Goal: Book appointment/travel/reservation

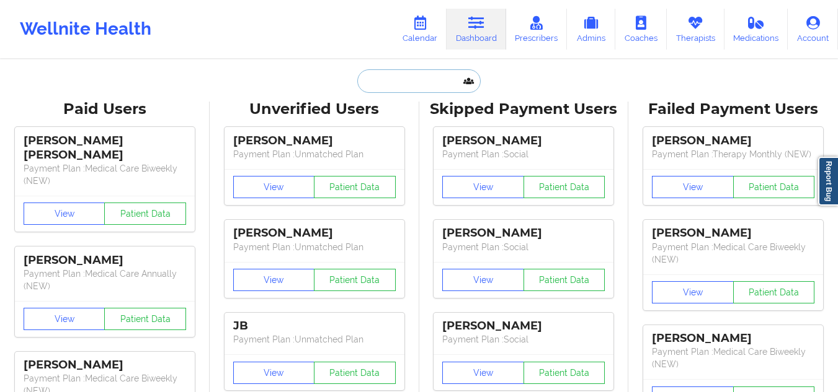
click at [441, 81] on input "text" at bounding box center [418, 81] width 123 height 24
paste input "[PERSON_NAME]"
type input "[PERSON_NAME]"
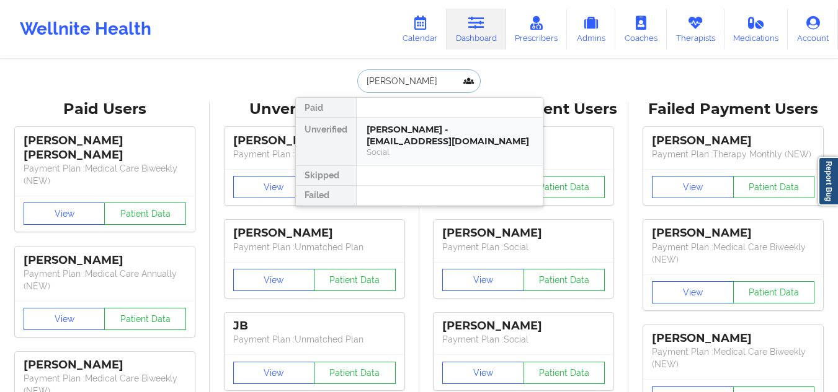
click at [417, 154] on div "Social" at bounding box center [449, 152] width 166 height 11
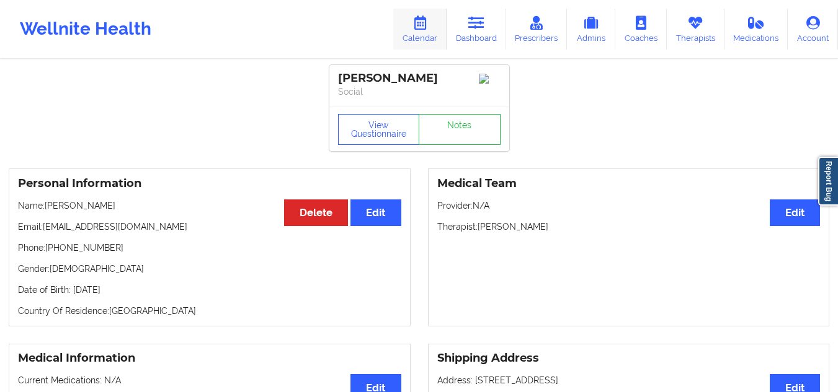
click at [418, 32] on link "Calendar" at bounding box center [419, 29] width 53 height 41
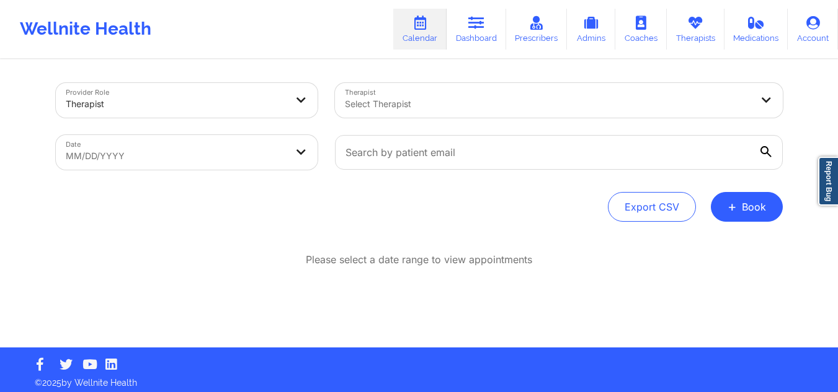
click at [433, 100] on div at bounding box center [548, 104] width 407 height 15
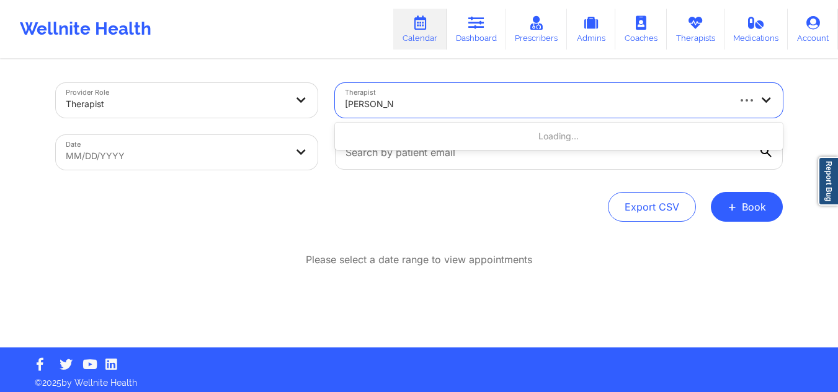
type input "[PERSON_NAME]"
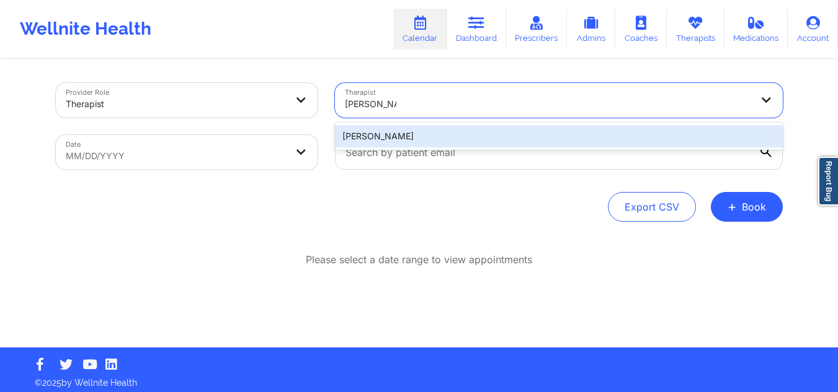
click at [417, 139] on div "[PERSON_NAME]" at bounding box center [559, 136] width 448 height 22
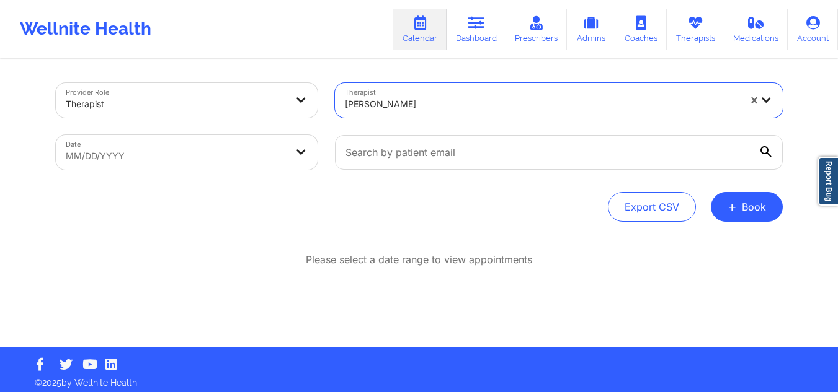
click at [249, 160] on body "Wellnite Health Calendar Dashboard Prescribers Admins Coaches Therapists Medica…" at bounding box center [419, 196] width 838 height 392
select select "2025-8"
select select "2025-9"
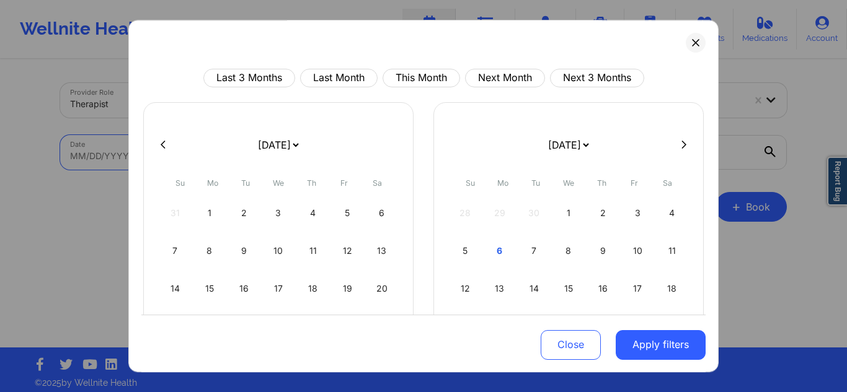
click at [681, 144] on icon at bounding box center [683, 144] width 5 height 9
select select "2025-9"
select select "2025-10"
click at [311, 252] on div "9" at bounding box center [313, 251] width 32 height 35
select select "2025-9"
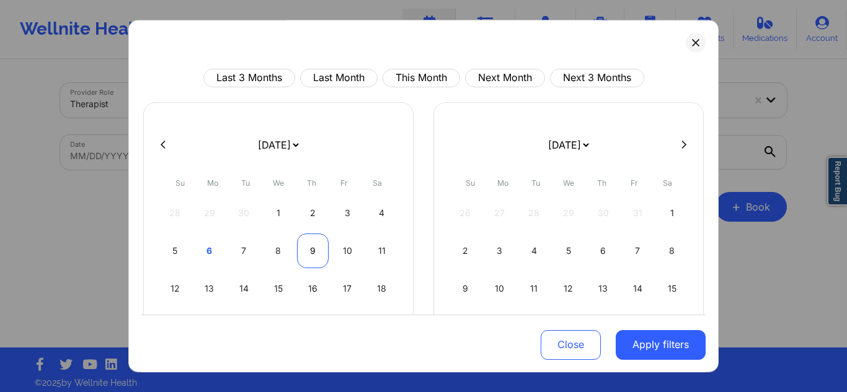
select select "2025-10"
select select "2025-9"
select select "2025-10"
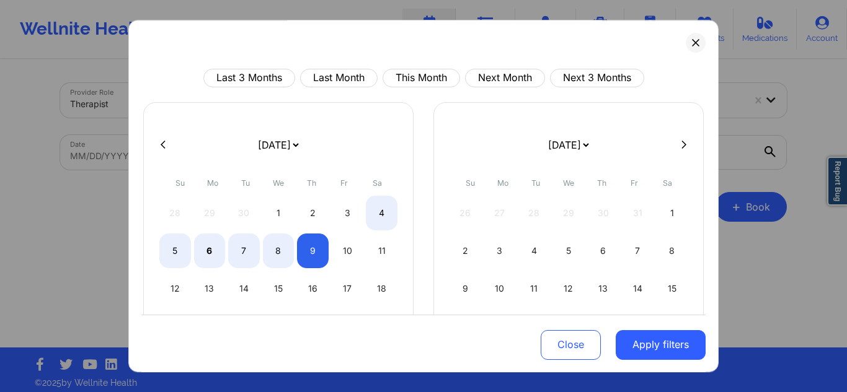
select select "2025-9"
select select "2025-10"
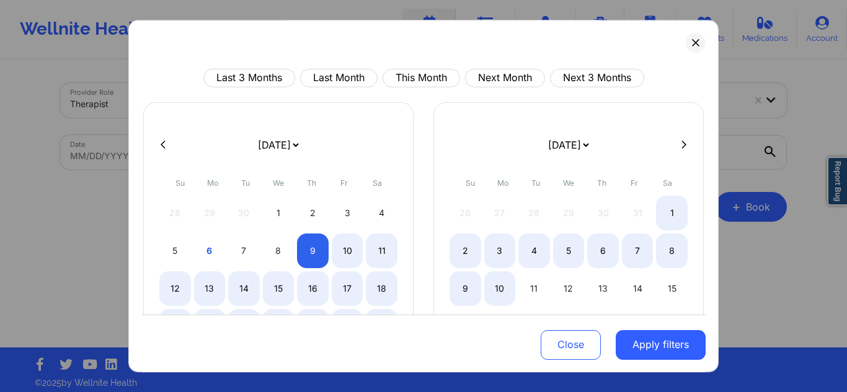
select select "2025-9"
select select "2025-10"
click at [694, 47] on button at bounding box center [696, 43] width 20 height 20
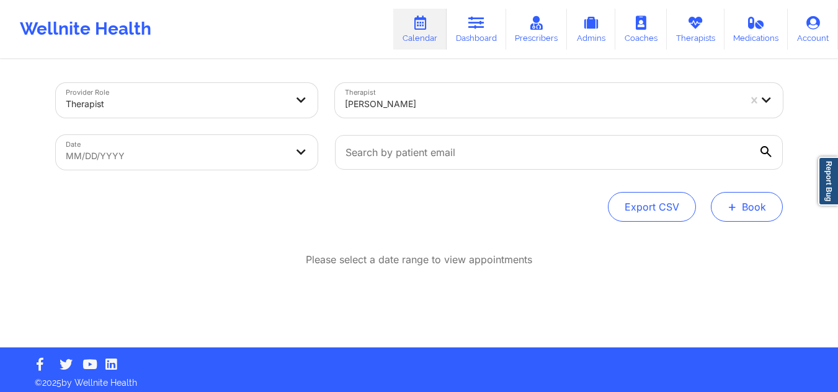
click at [757, 208] on button "+ Book" at bounding box center [747, 207] width 72 height 30
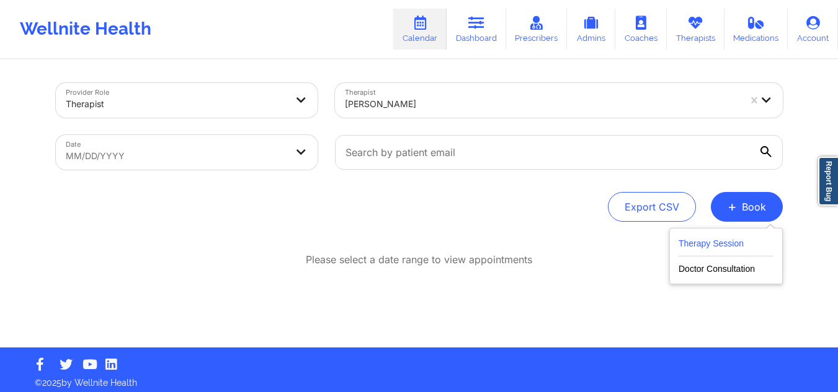
click at [681, 244] on button "Therapy Session" at bounding box center [725, 246] width 95 height 20
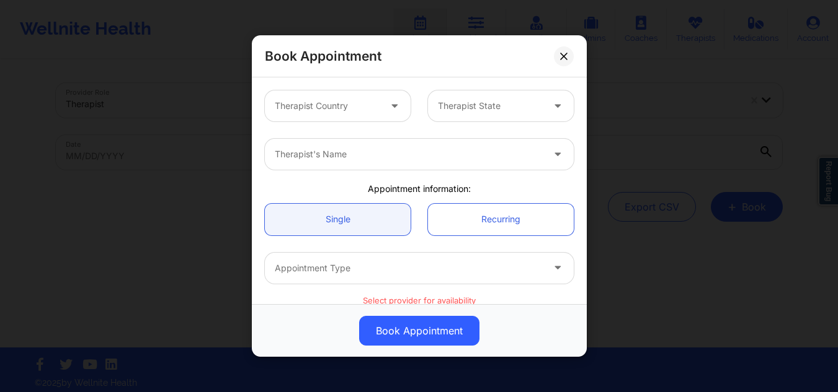
click at [370, 102] on div at bounding box center [327, 106] width 105 height 15
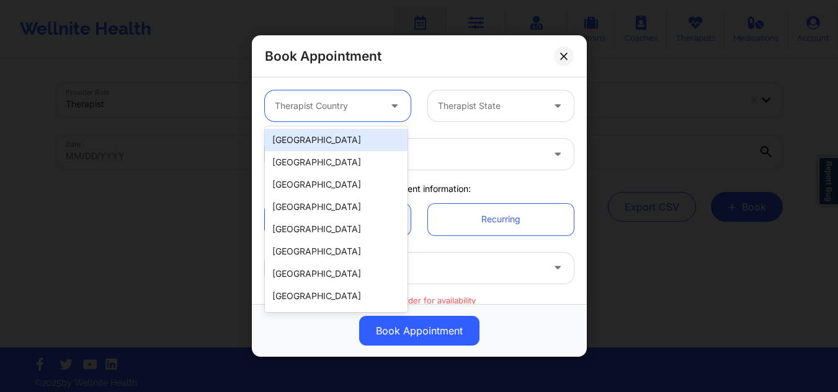
click at [352, 138] on div "[GEOGRAPHIC_DATA]" at bounding box center [336, 140] width 143 height 22
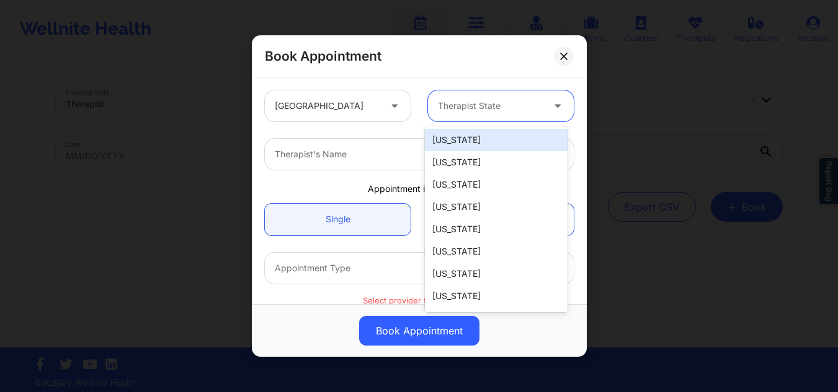
click at [503, 93] on div "Therapist State" at bounding box center [486, 106] width 116 height 31
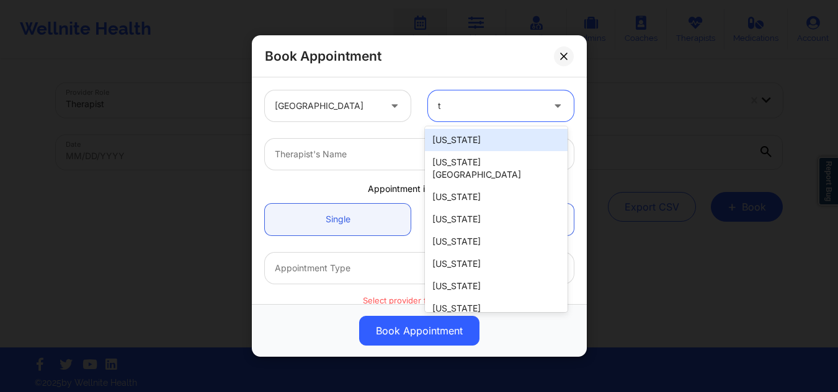
type input "tx"
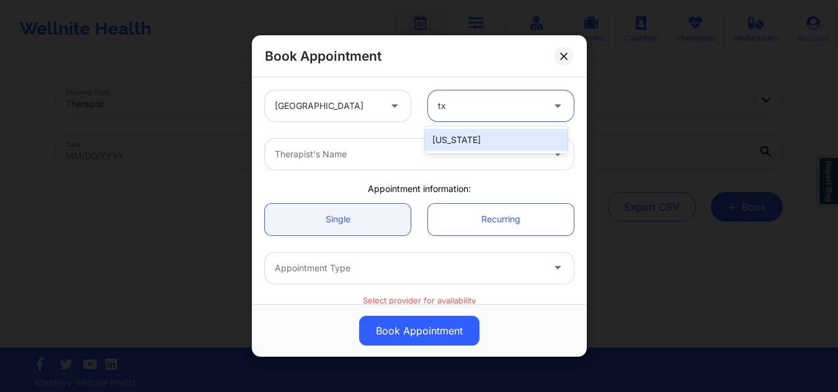
click at [481, 140] on div "[US_STATE]" at bounding box center [496, 140] width 143 height 22
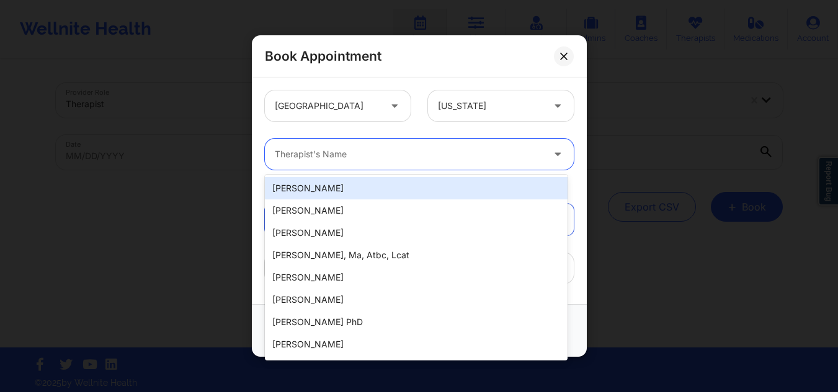
click at [388, 169] on div "Therapist's Name" at bounding box center [404, 154] width 279 height 31
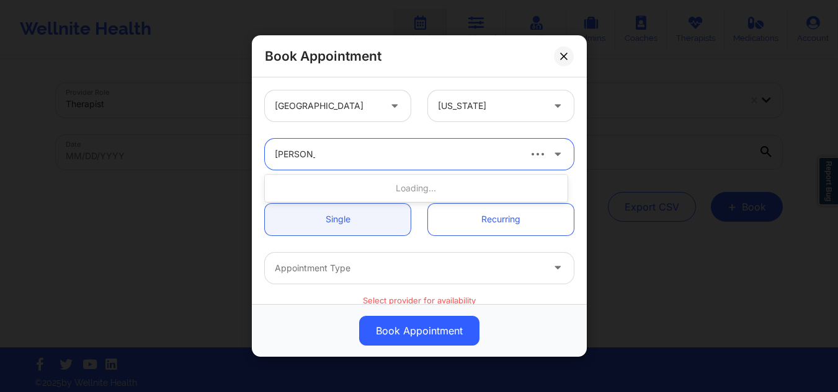
type input "[PERSON_NAME]"
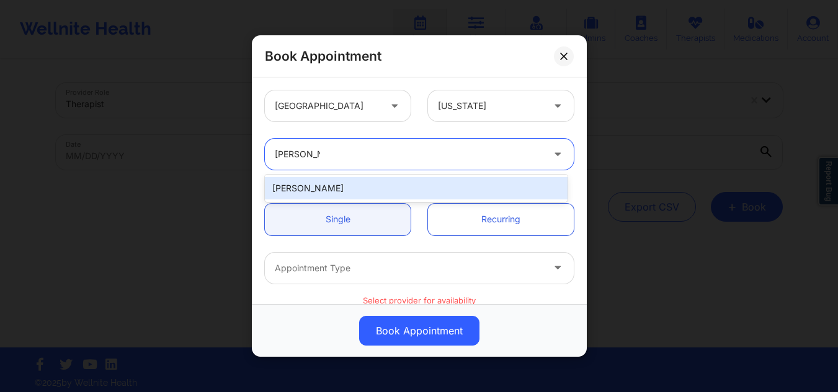
click at [355, 187] on div "[PERSON_NAME]" at bounding box center [416, 188] width 303 height 22
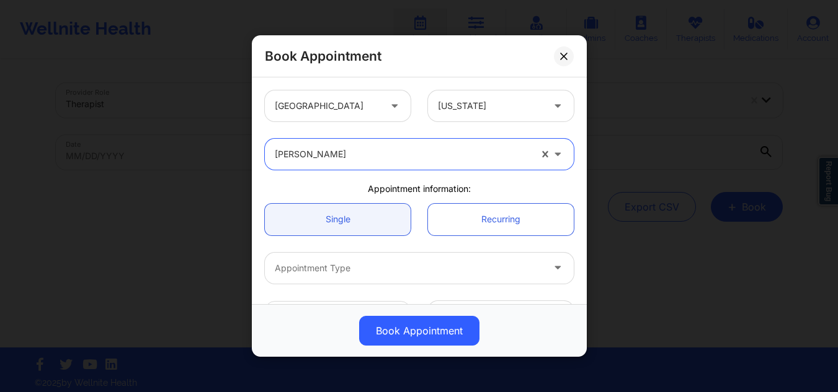
scroll to position [124, 0]
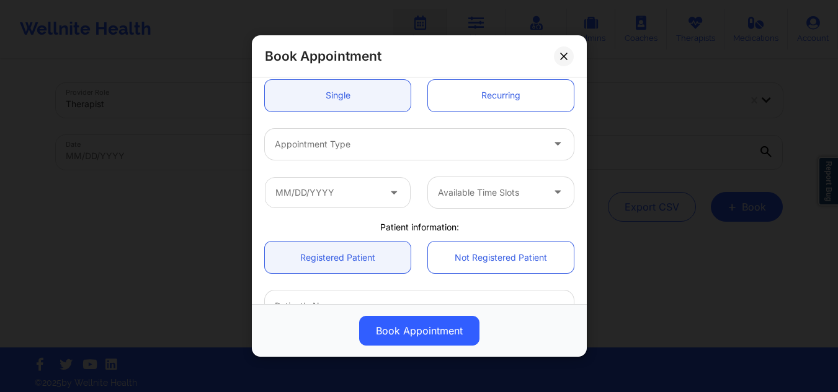
click at [353, 152] on div "Appointment Type" at bounding box center [404, 143] width 279 height 31
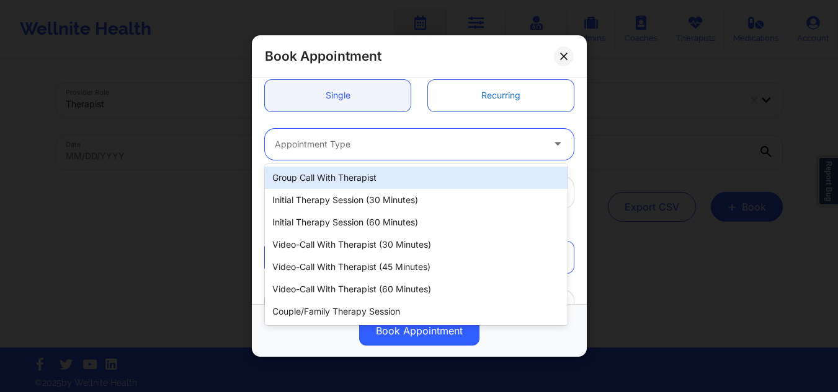
click at [525, 103] on link "Recurring" at bounding box center [501, 95] width 146 height 32
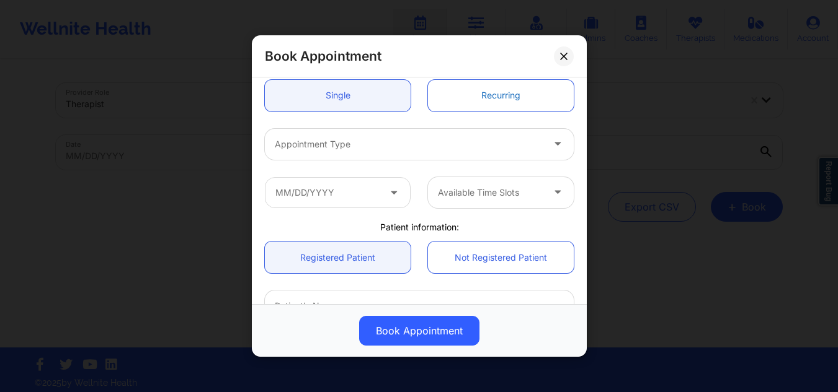
click at [525, 103] on link "Recurring" at bounding box center [501, 95] width 146 height 32
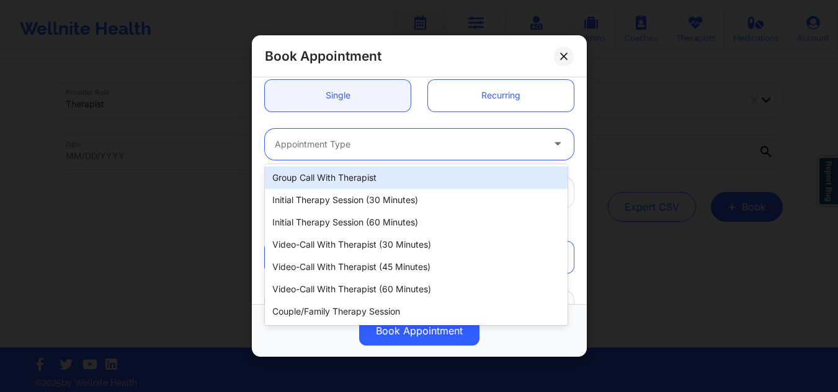
click at [404, 153] on div "Appointment Type" at bounding box center [404, 143] width 279 height 31
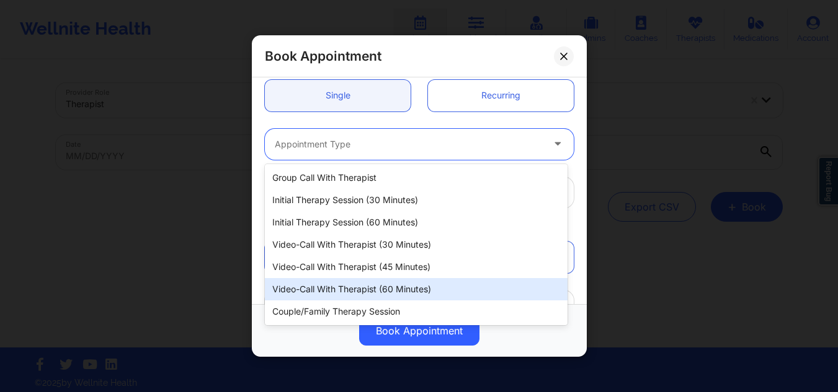
click at [391, 282] on div "Video-Call with Therapist (60 minutes)" at bounding box center [416, 289] width 303 height 22
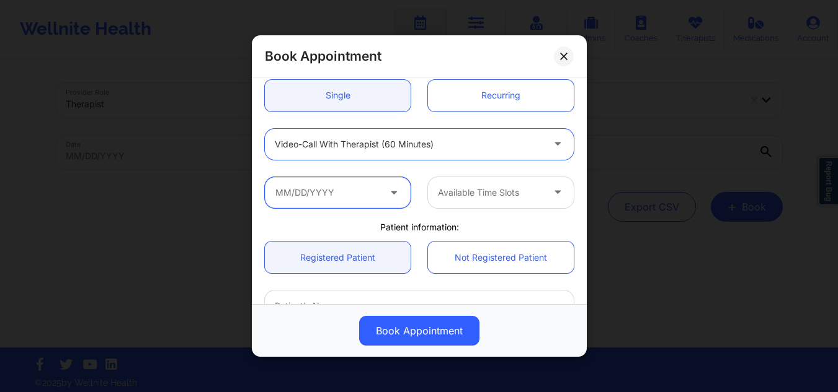
click at [347, 194] on input "text" at bounding box center [338, 192] width 146 height 31
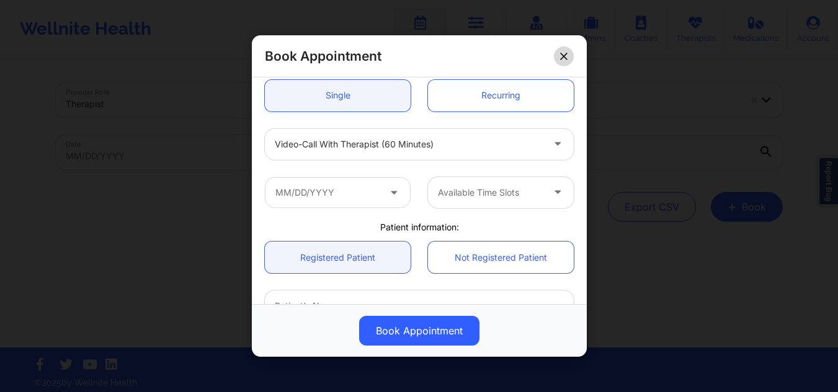
click at [562, 52] on icon at bounding box center [563, 55] width 7 height 7
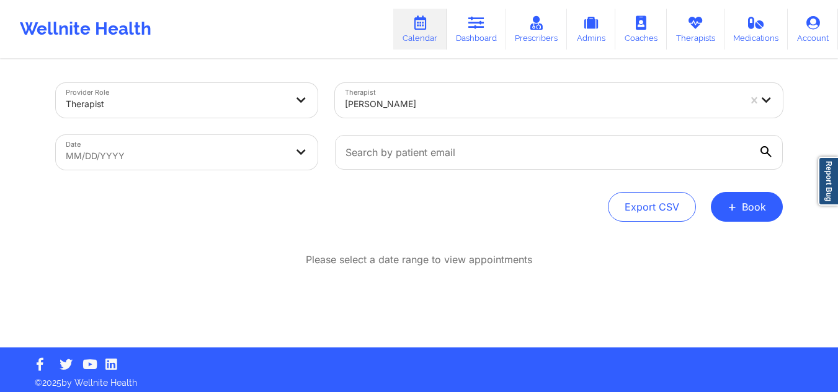
select select "2025-8"
select select "2025-9"
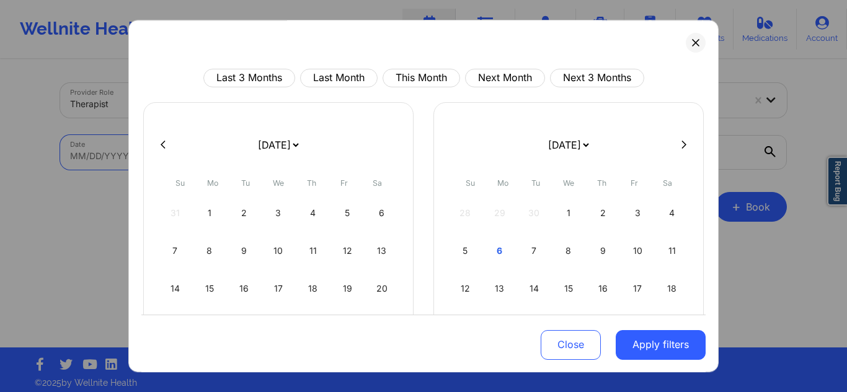
click at [210, 162] on body "Wellnite Health Calendar Dashboard Prescribers Admins Coaches Therapists Medica…" at bounding box center [423, 196] width 847 height 392
click at [666, 207] on div "4" at bounding box center [672, 213] width 32 height 35
select select "2025-9"
select select "2025-10"
select select "2025-9"
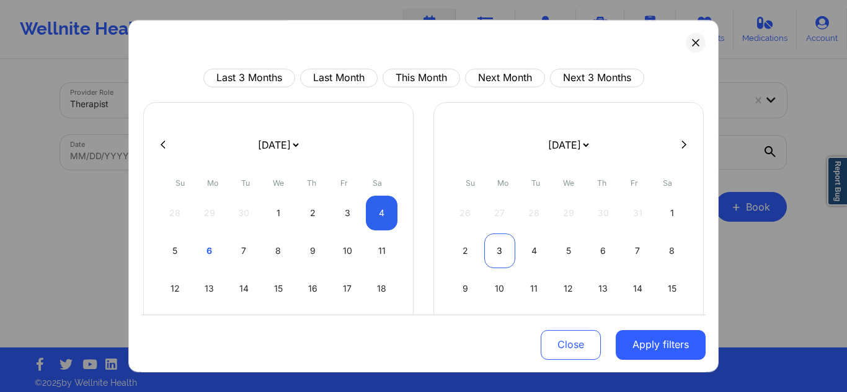
select select "2025-10"
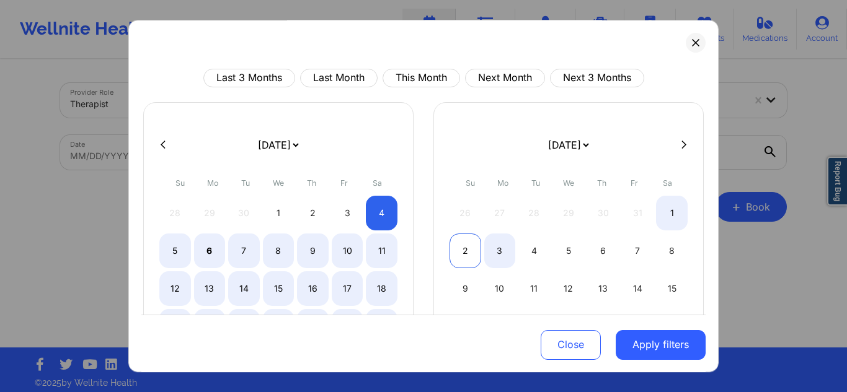
select select "2025-9"
select select "2025-10"
select select "2025-9"
select select "2025-10"
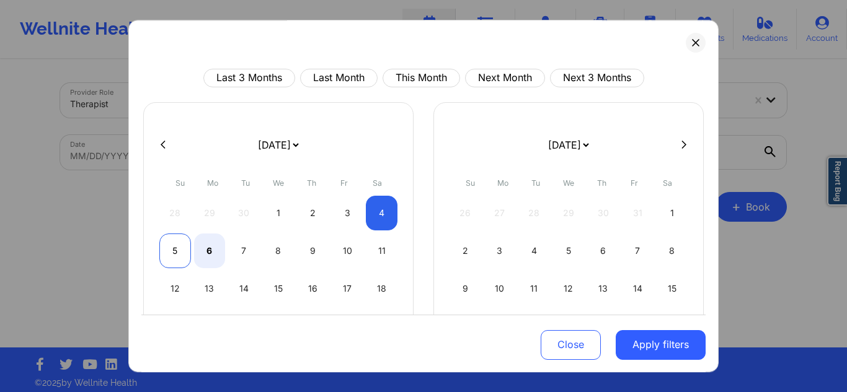
select select "2025-9"
select select "2025-10"
click at [182, 254] on div "5" at bounding box center [175, 251] width 32 height 35
select select "2025-9"
select select "2025-10"
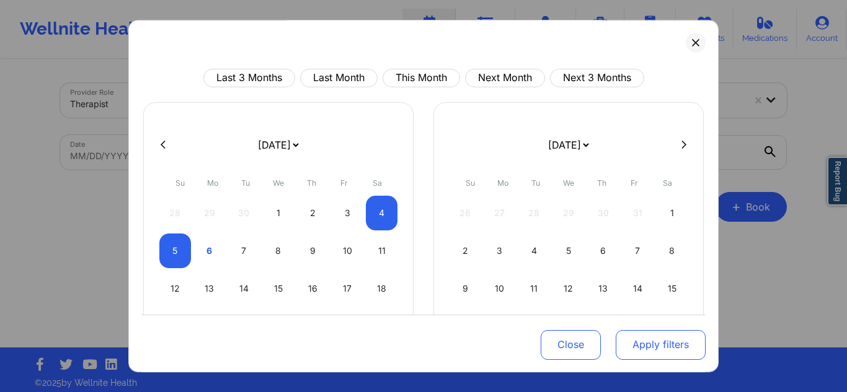
click at [621, 342] on button "Apply filters" at bounding box center [661, 345] width 90 height 30
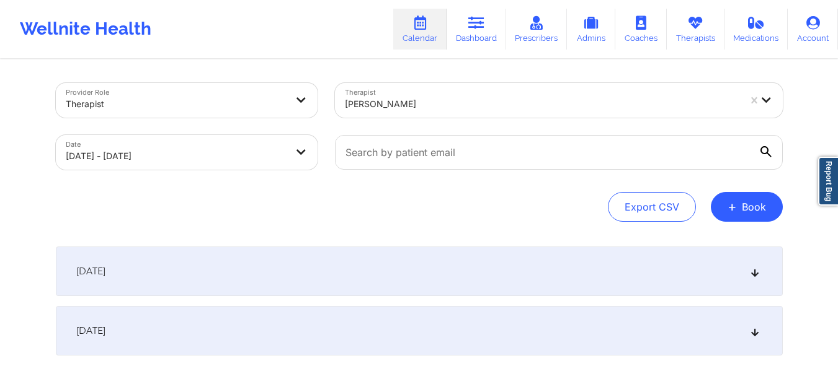
scroll to position [62, 0]
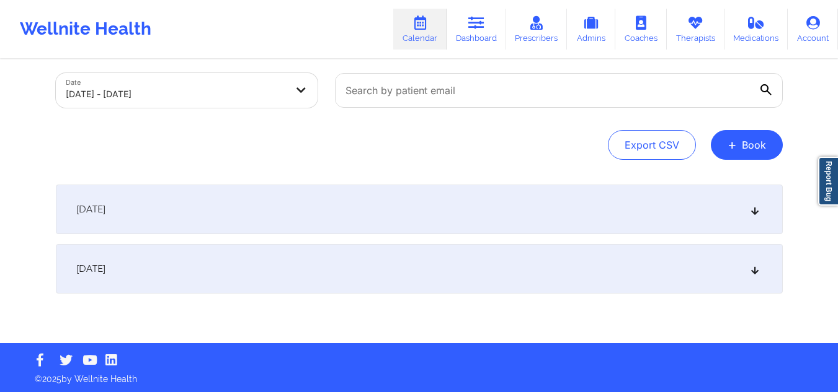
click at [344, 216] on div "[DATE]" at bounding box center [419, 210] width 727 height 50
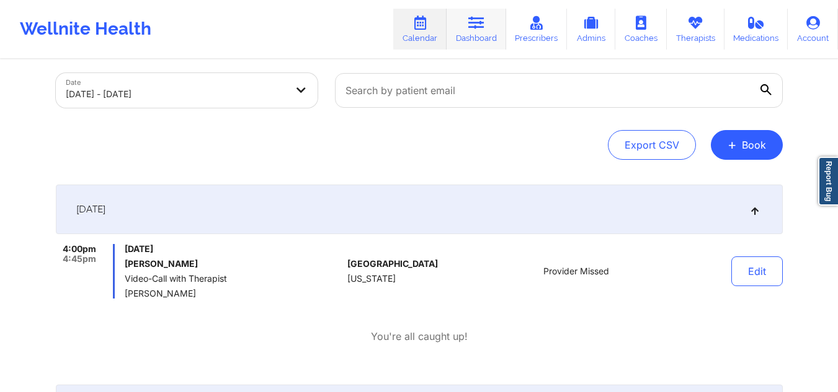
click at [473, 21] on icon at bounding box center [476, 23] width 16 height 14
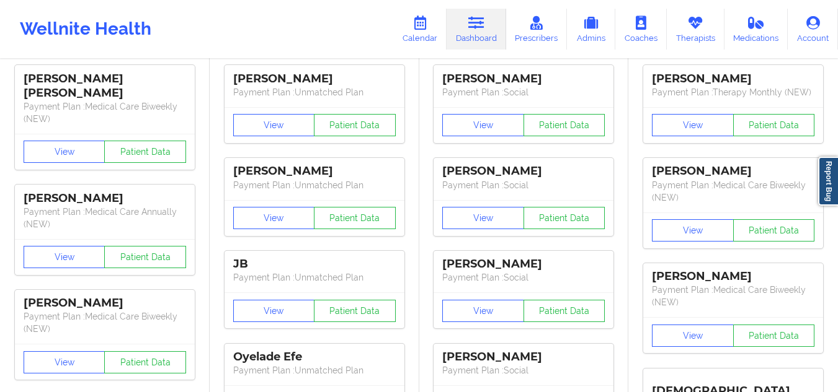
click at [463, 27] on link "Dashboard" at bounding box center [476, 29] width 60 height 41
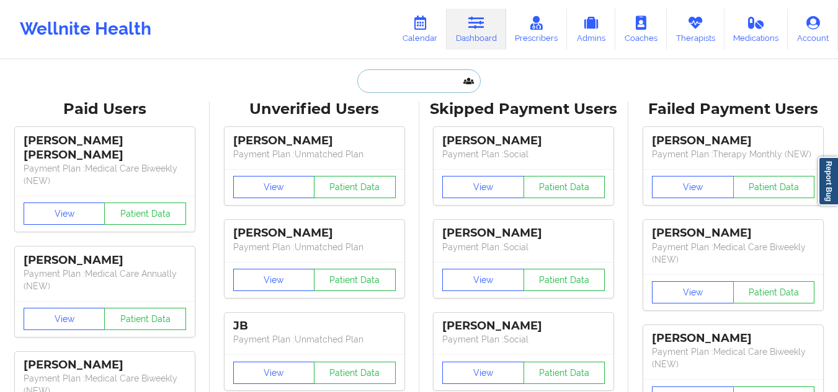
click at [386, 84] on input "text" at bounding box center [418, 81] width 123 height 24
paste input "[PERSON_NAME]"
type input "[PERSON_NAME]"
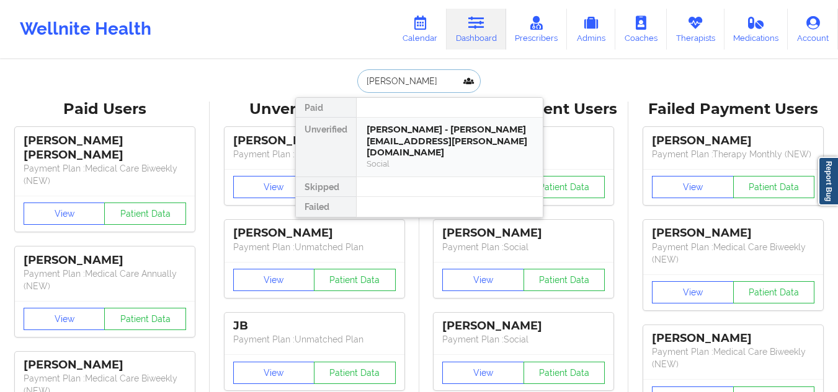
click at [420, 159] on div "Social" at bounding box center [449, 164] width 166 height 11
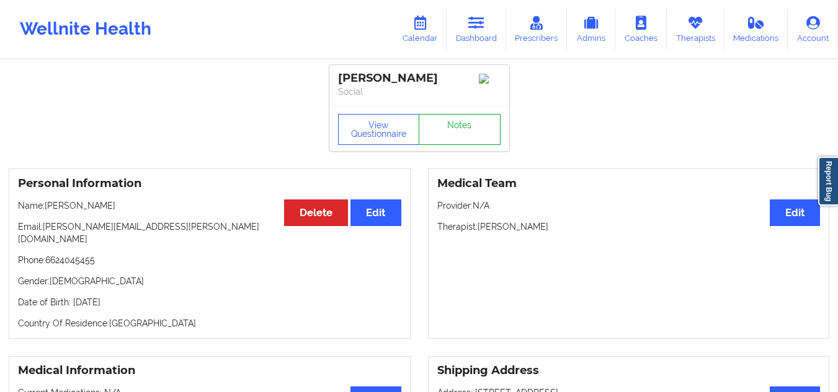
click at [458, 131] on link "Notes" at bounding box center [460, 129] width 82 height 31
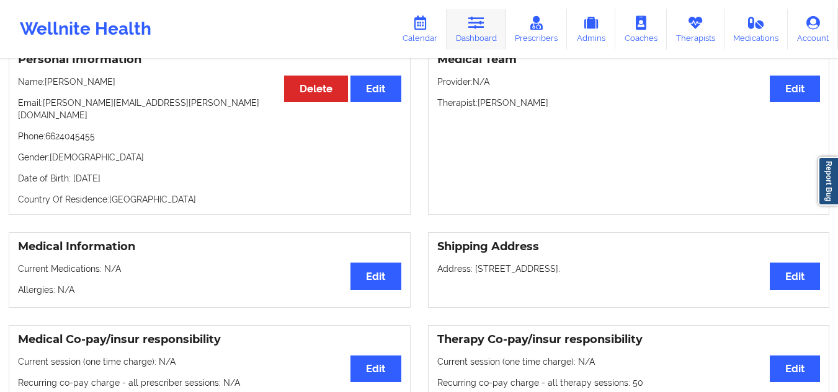
click at [464, 27] on link "Dashboard" at bounding box center [476, 29] width 60 height 41
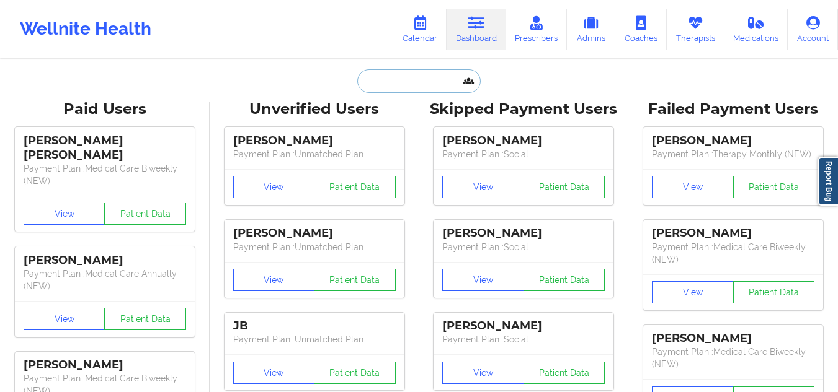
click at [411, 81] on input "text" at bounding box center [418, 81] width 123 height 24
paste input "[PERSON_NAME]"
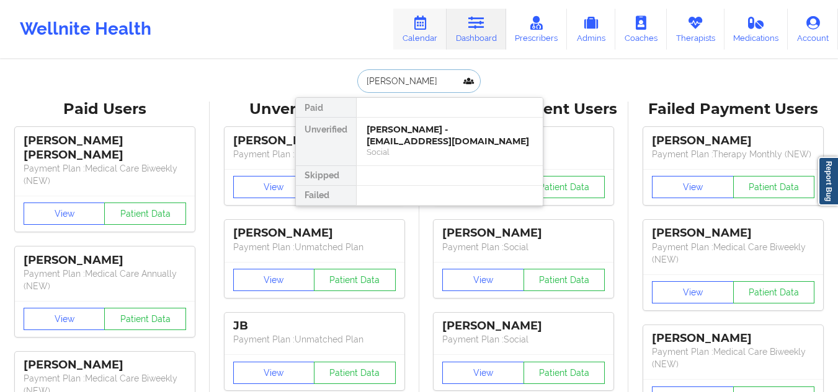
type input "[PERSON_NAME]"
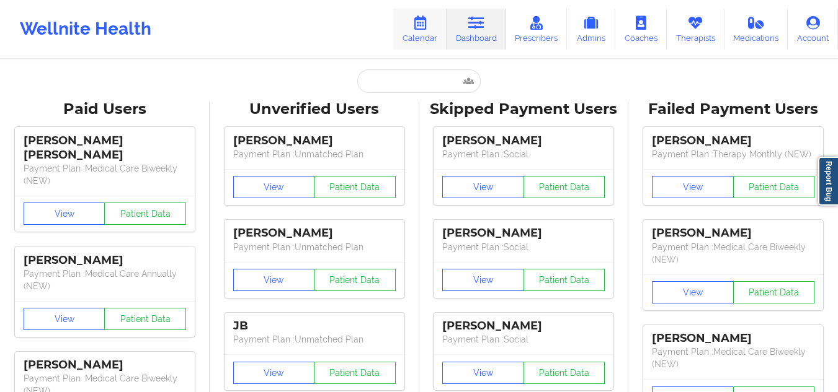
click at [422, 39] on link "Calendar" at bounding box center [419, 29] width 53 height 41
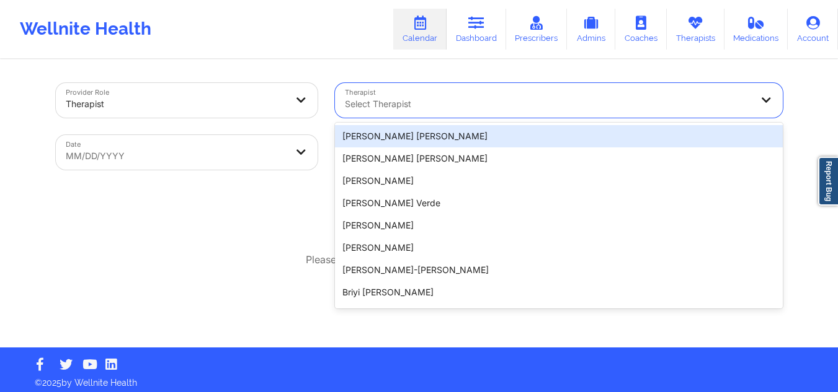
click at [381, 115] on div "Select Therapist" at bounding box center [544, 100] width 418 height 35
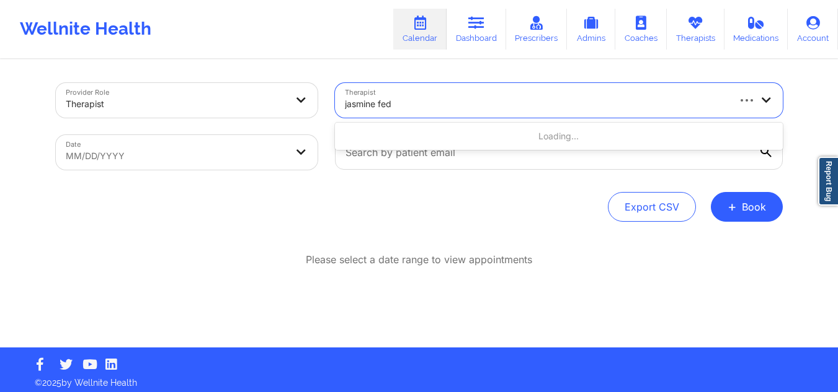
type input "[PERSON_NAME]"
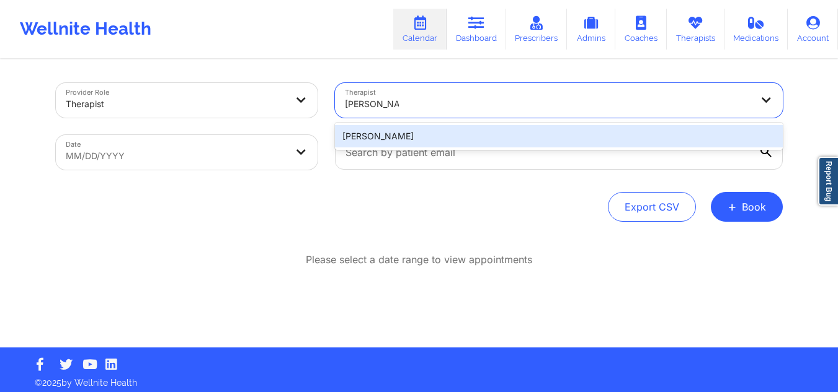
click at [412, 130] on div "[PERSON_NAME]" at bounding box center [559, 136] width 448 height 22
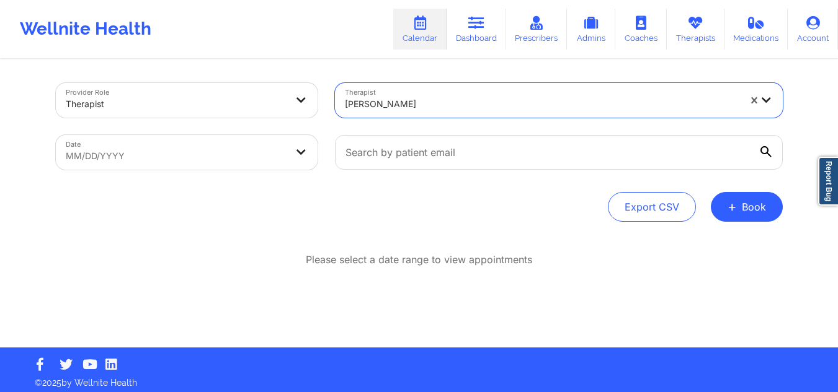
click at [269, 149] on body "Wellnite Health Calendar Dashboard Prescribers Admins Coaches Therapists Medica…" at bounding box center [419, 196] width 838 height 392
select select "2025-8"
select select "2025-9"
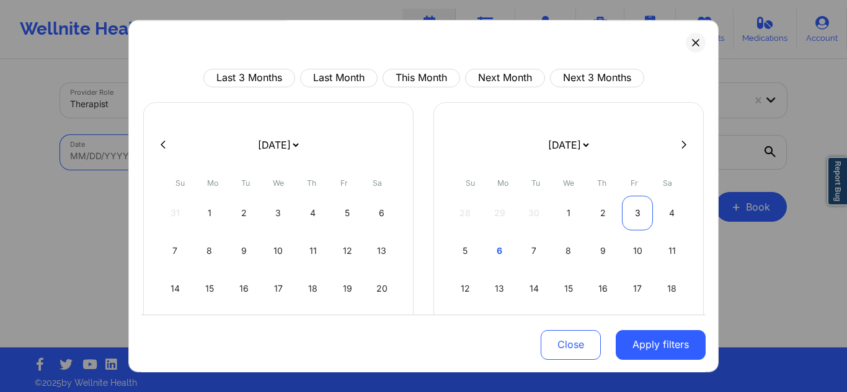
click at [641, 219] on div "3" at bounding box center [638, 213] width 32 height 35
select select "2025-9"
select select "2025-10"
select select "2025-9"
select select "2025-10"
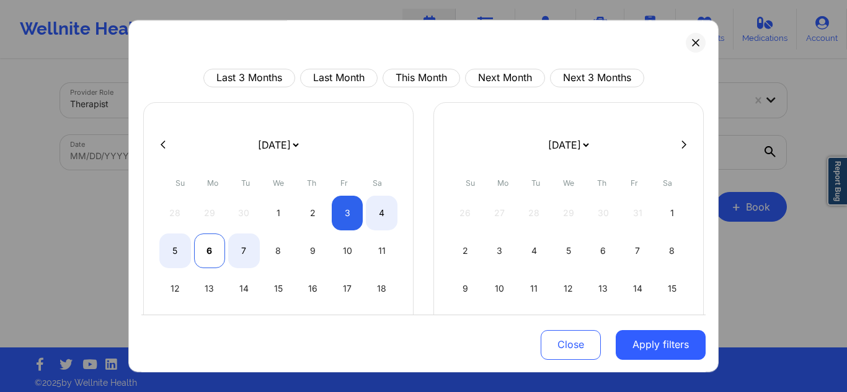
select select "2025-9"
select select "2025-10"
click at [202, 247] on div "6" at bounding box center [210, 251] width 32 height 35
select select "2025-9"
select select "2025-10"
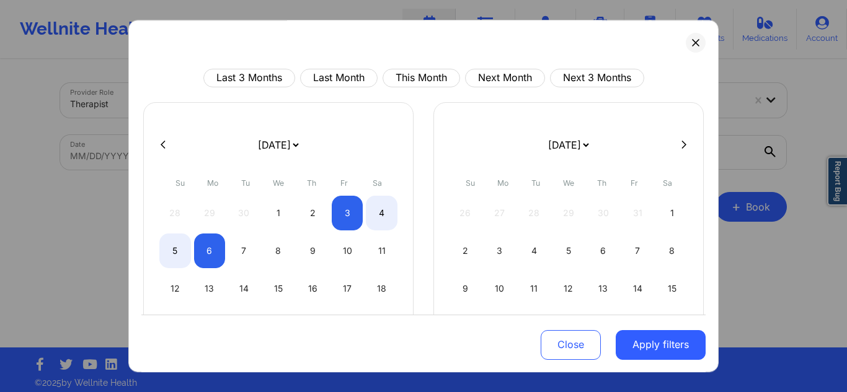
drag, startPoint x: 517, startPoint y: 283, endPoint x: 453, endPoint y: 19, distance: 271.3
click at [453, 20] on div "Last 3 Months Last Month This Month Next Month Next 3 Months January 2019 Febru…" at bounding box center [423, 196] width 590 height 353
click at [667, 341] on button "Apply filters" at bounding box center [661, 345] width 90 height 30
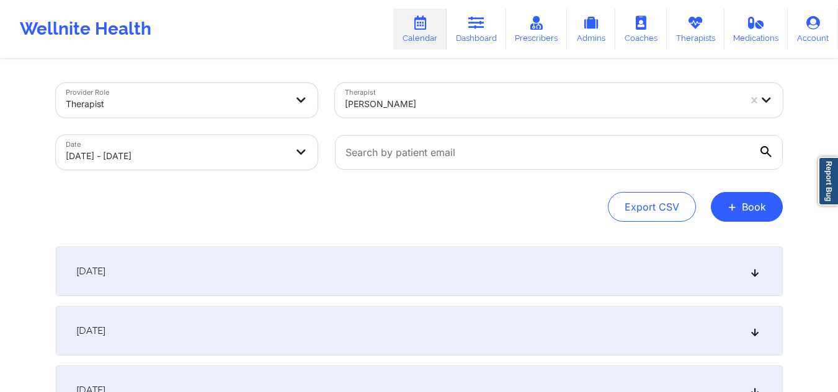
scroll to position [62, 0]
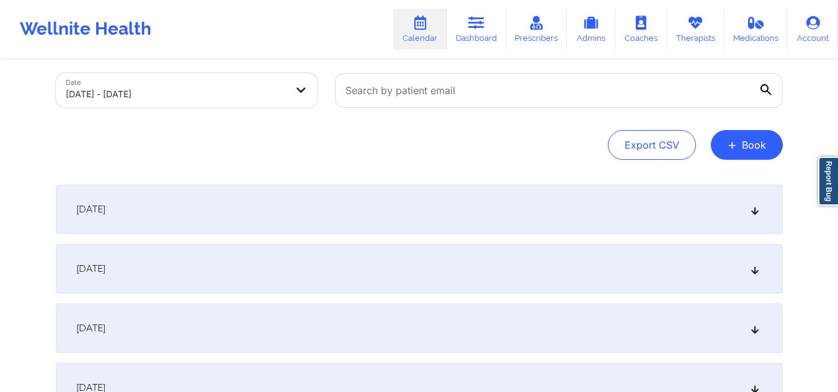
click at [307, 221] on div "October 3, 2025" at bounding box center [419, 210] width 727 height 50
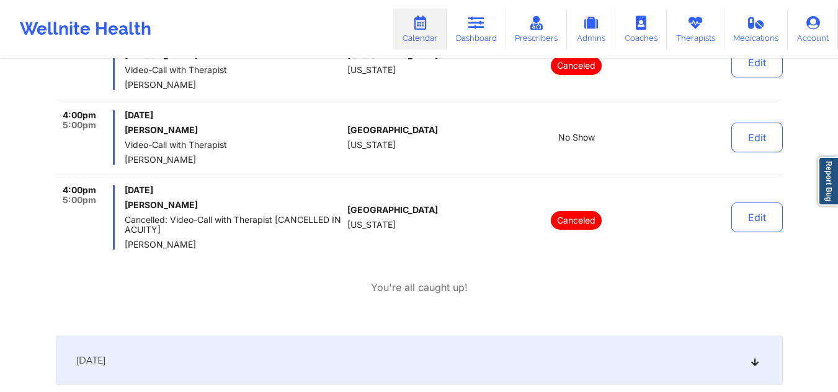
scroll to position [992, 0]
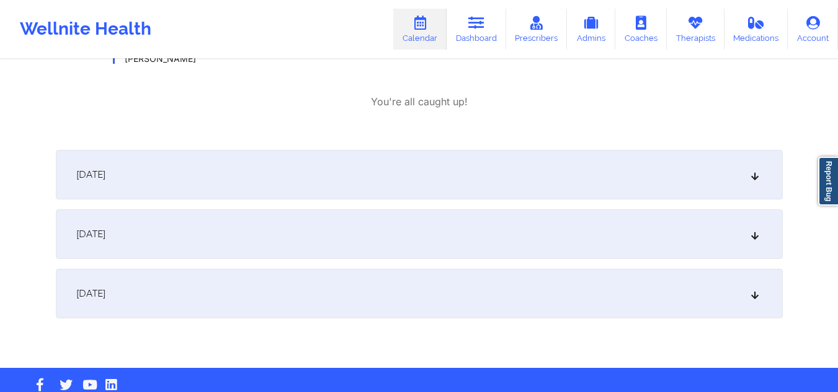
click at [299, 213] on div "[DATE]" at bounding box center [419, 235] width 727 height 50
